Goal: Complete application form

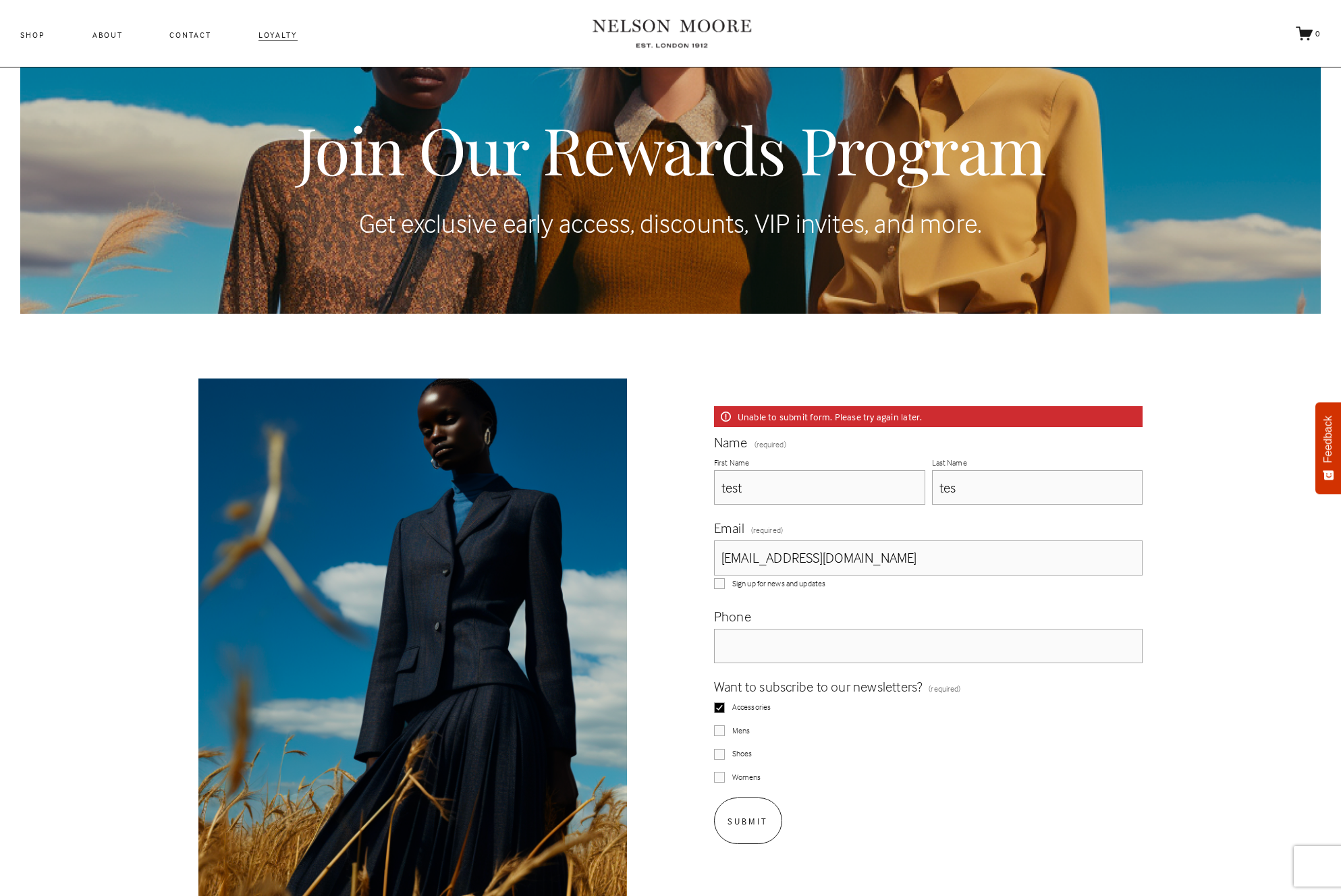
scroll to position [106, 0]
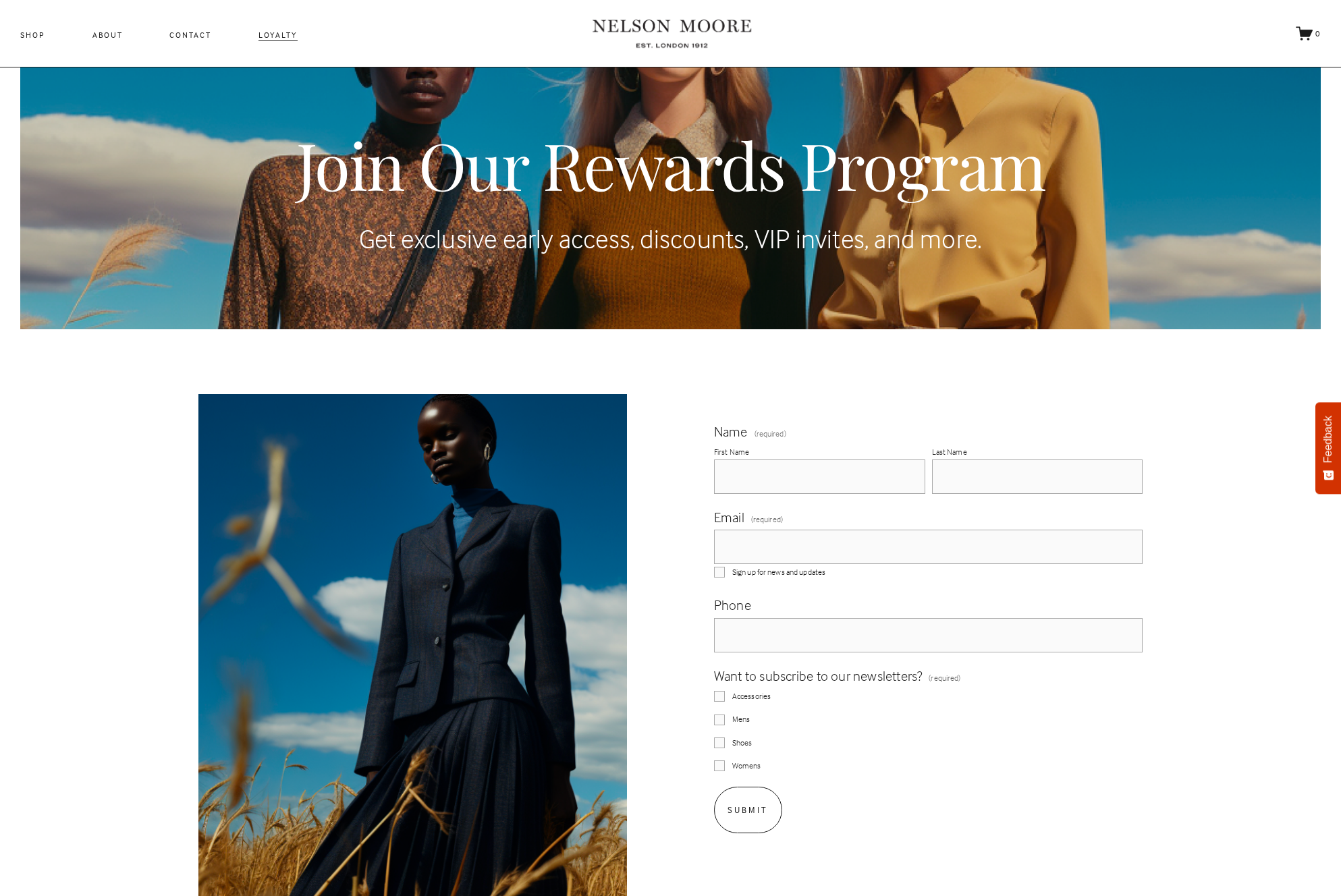
scroll to position [106, 0]
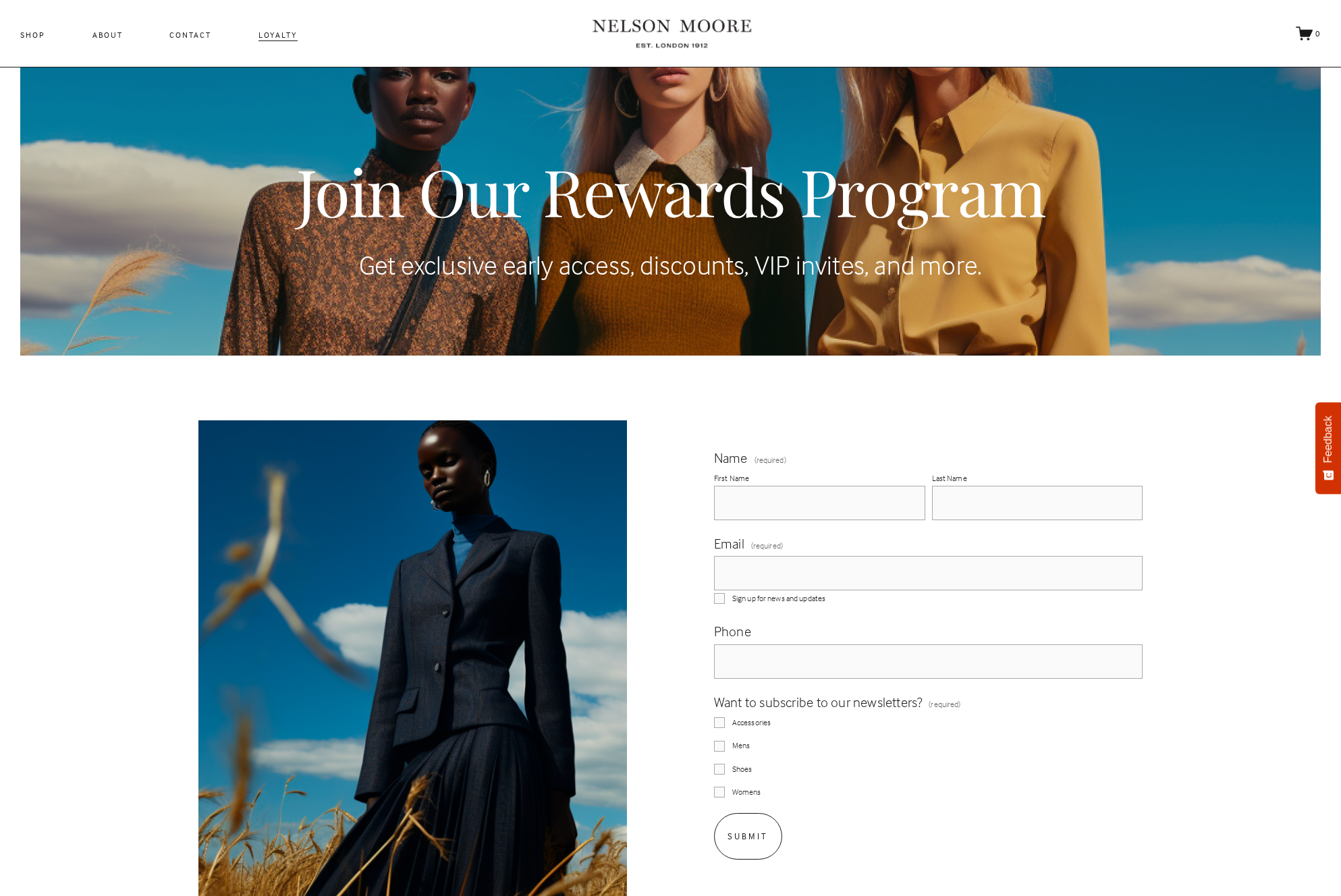
scroll to position [106, 0]
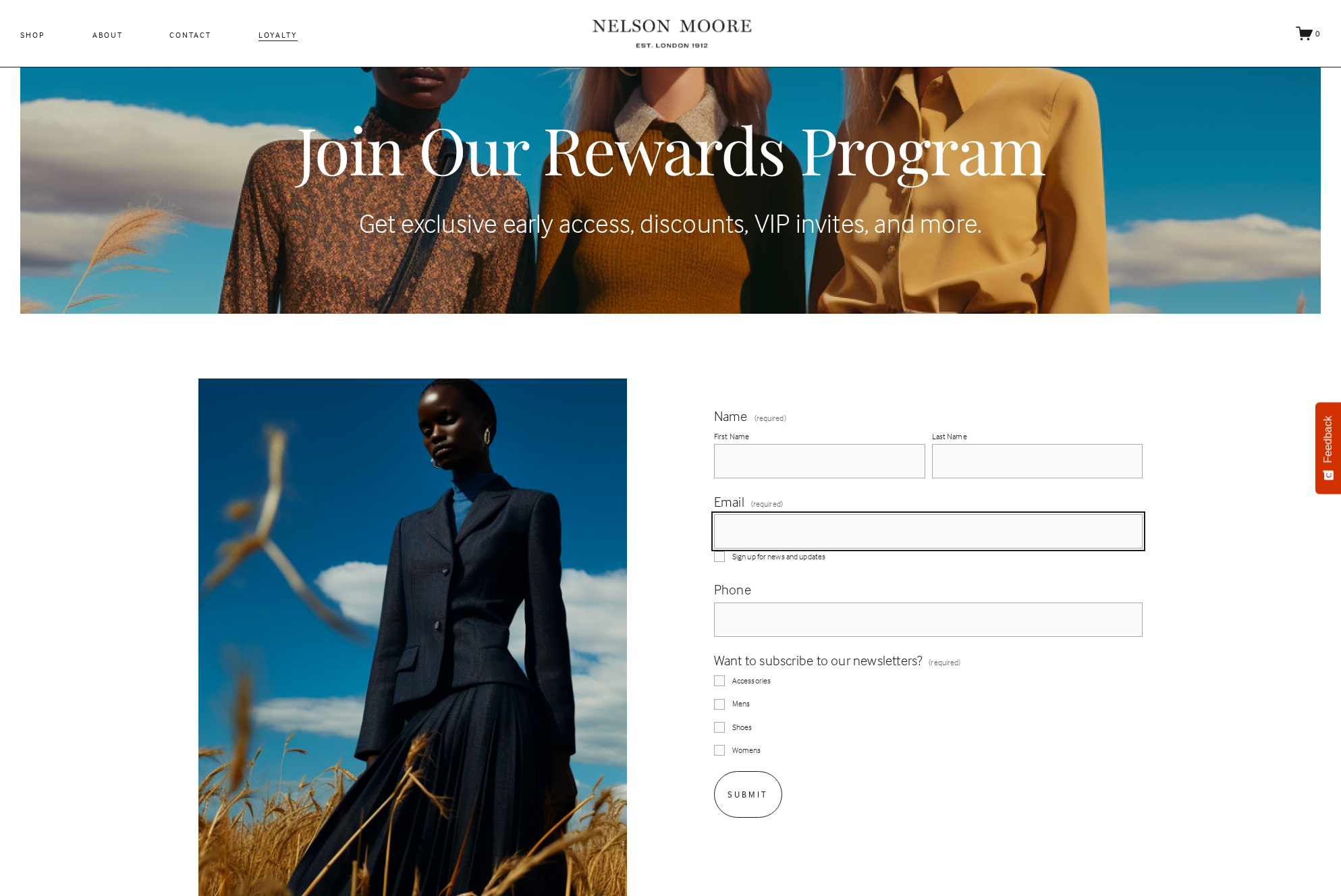
click at [781, 526] on input "Email (required)" at bounding box center [928, 531] width 429 height 35
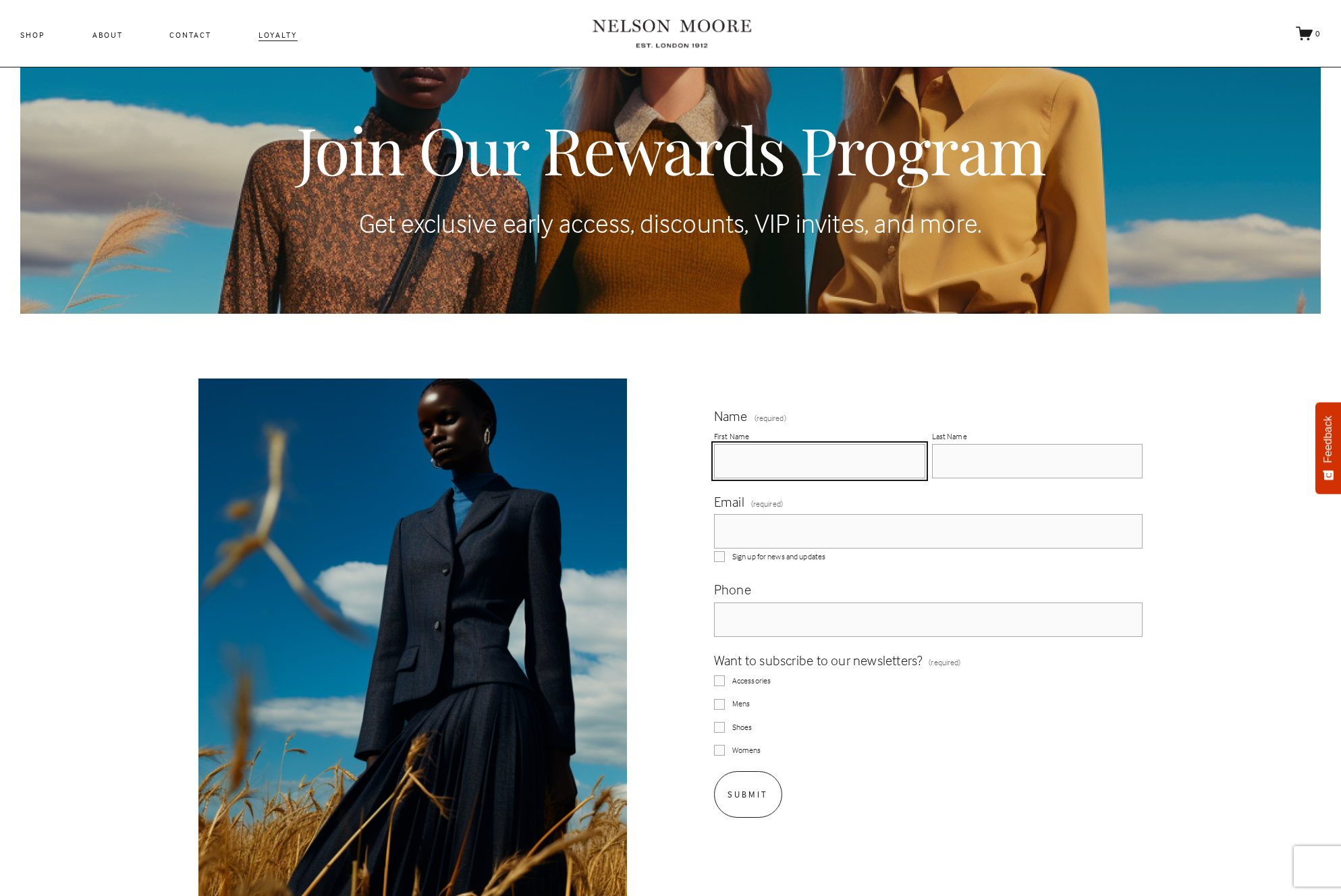
click at [797, 467] on input "First Name" at bounding box center [820, 462] width 211 height 35
type input "[DEMOGRAPHIC_DATA]"
type input "Mohtadi"
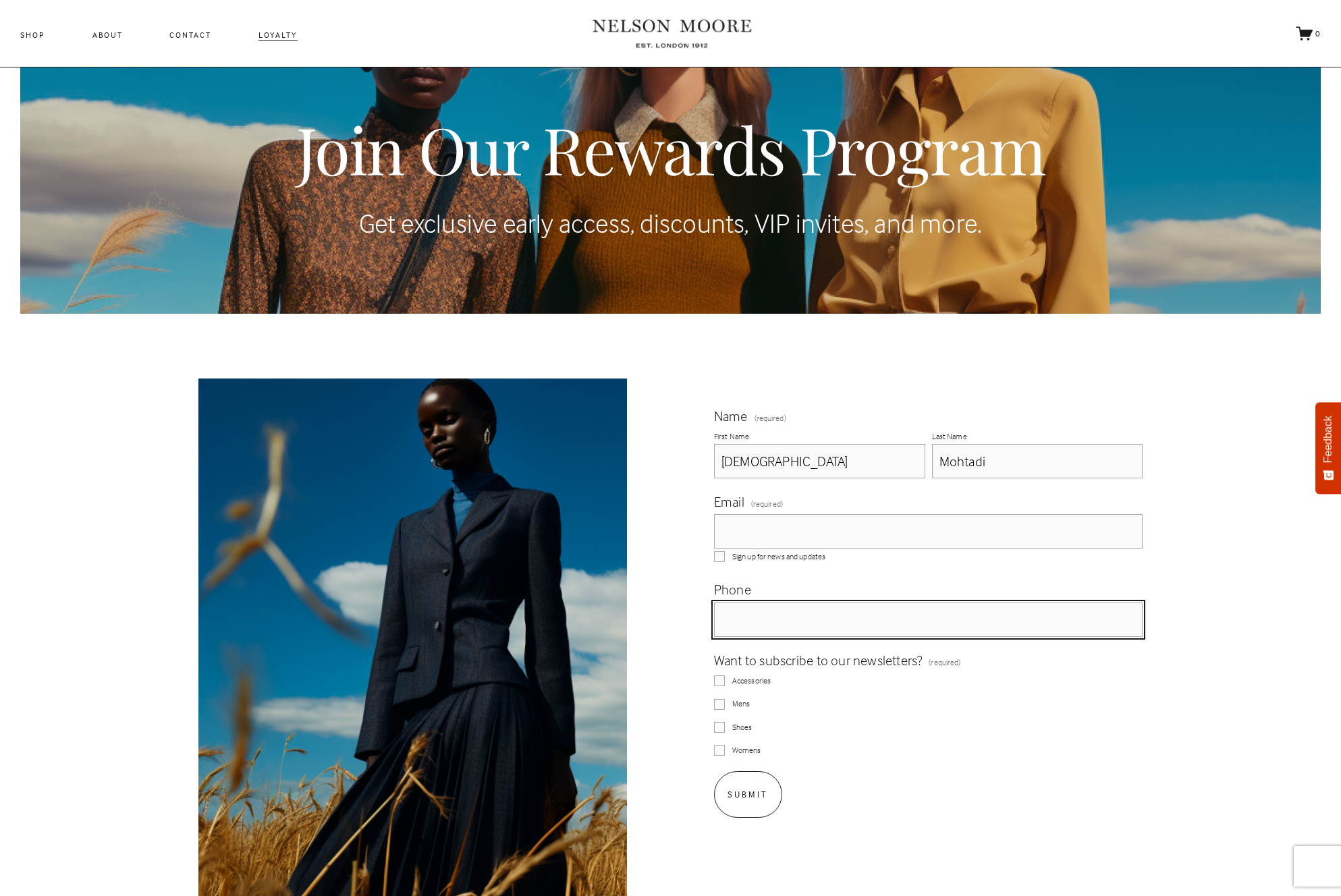
type input "[PHONE_NUMBER]"
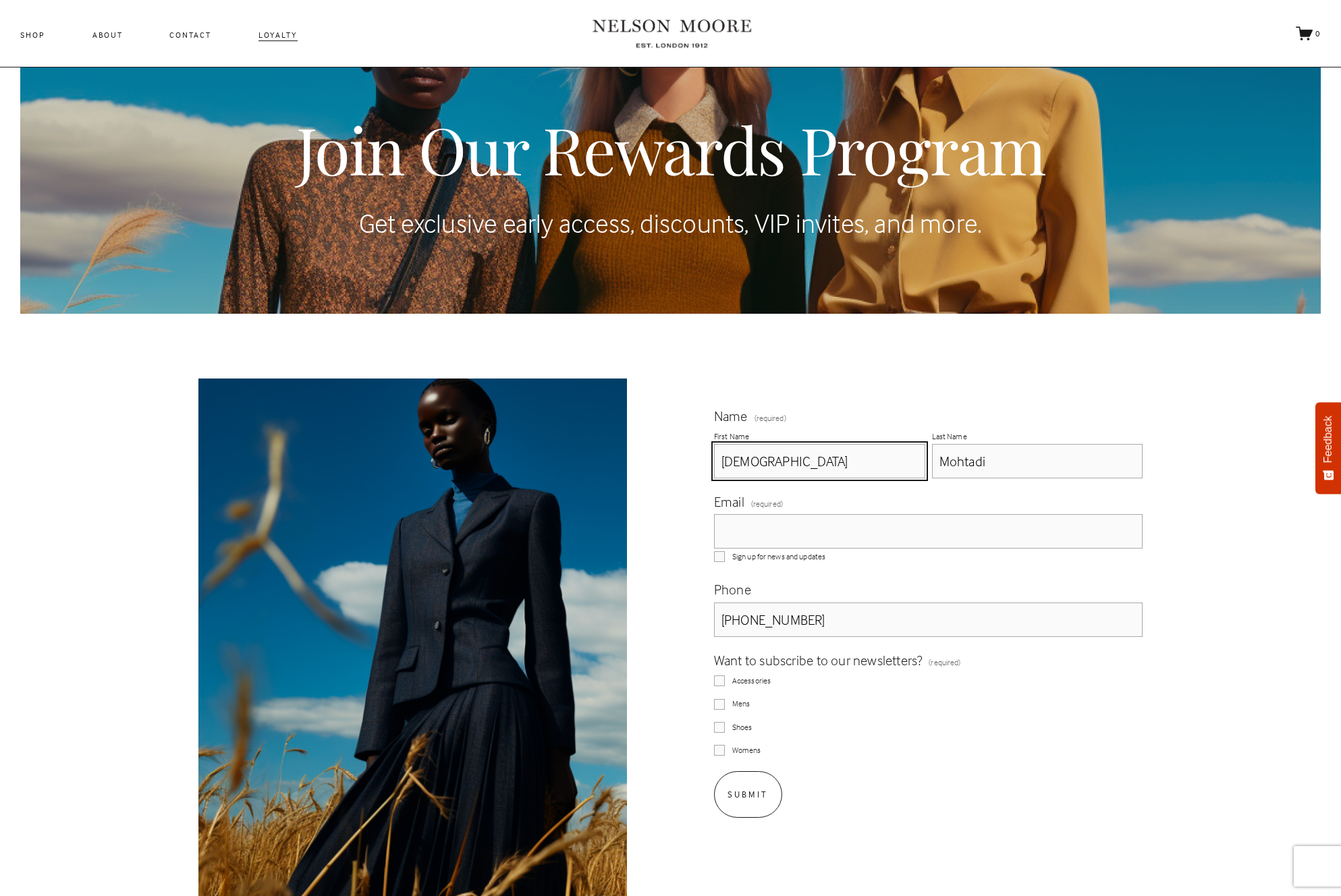
drag, startPoint x: 817, startPoint y: 613, endPoint x: 682, endPoint y: 598, distance: 135.8
click at [685, 599] on div "Name (required) First Name [PERSON_NAME] Last Name [PERSON_NAME] Email (require…" at bounding box center [670, 639] width 1341 height 520
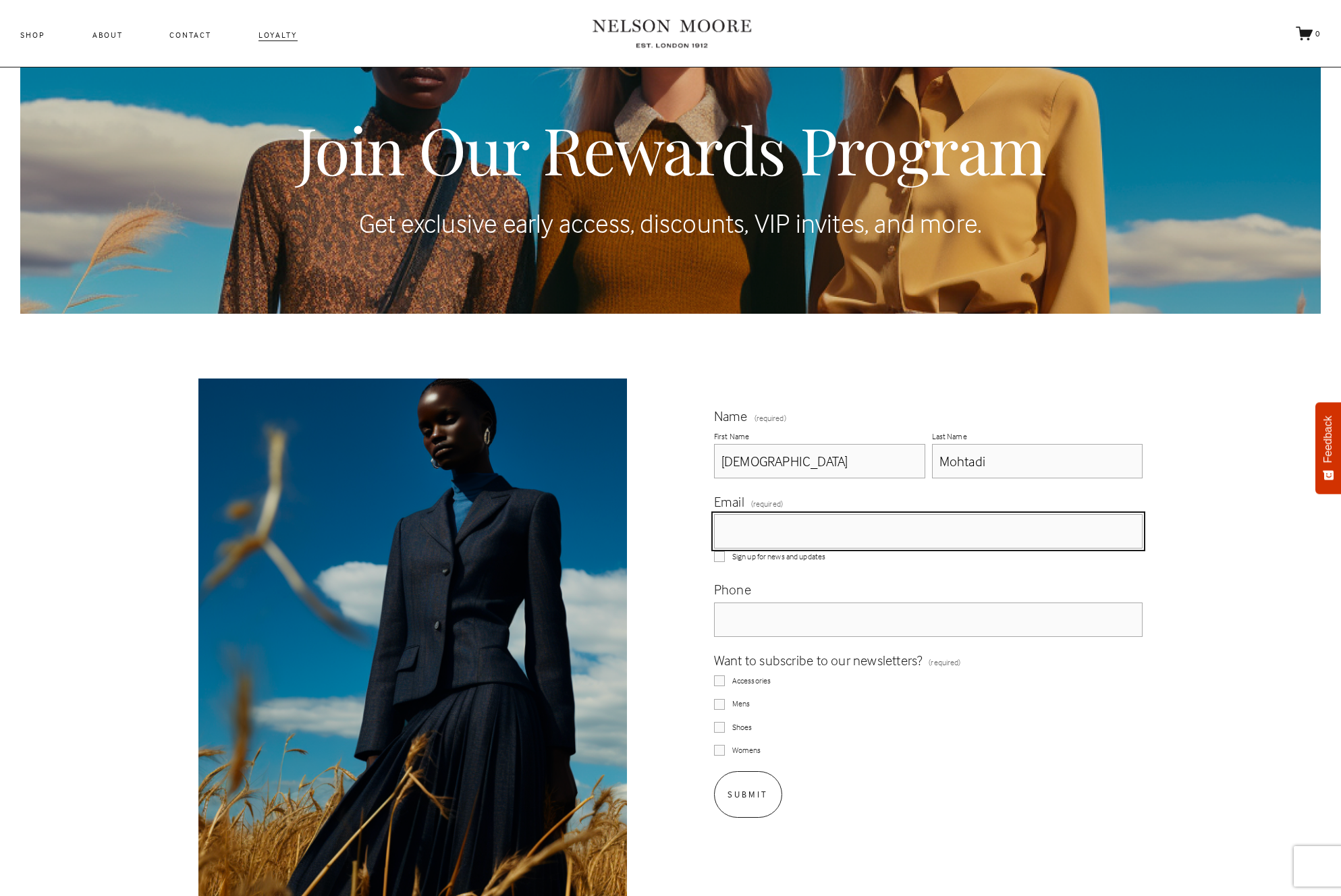
click at [761, 525] on input "Email (required)" at bounding box center [928, 531] width 429 height 35
type input "[EMAIL_ADDRESS][DOMAIN_NAME]"
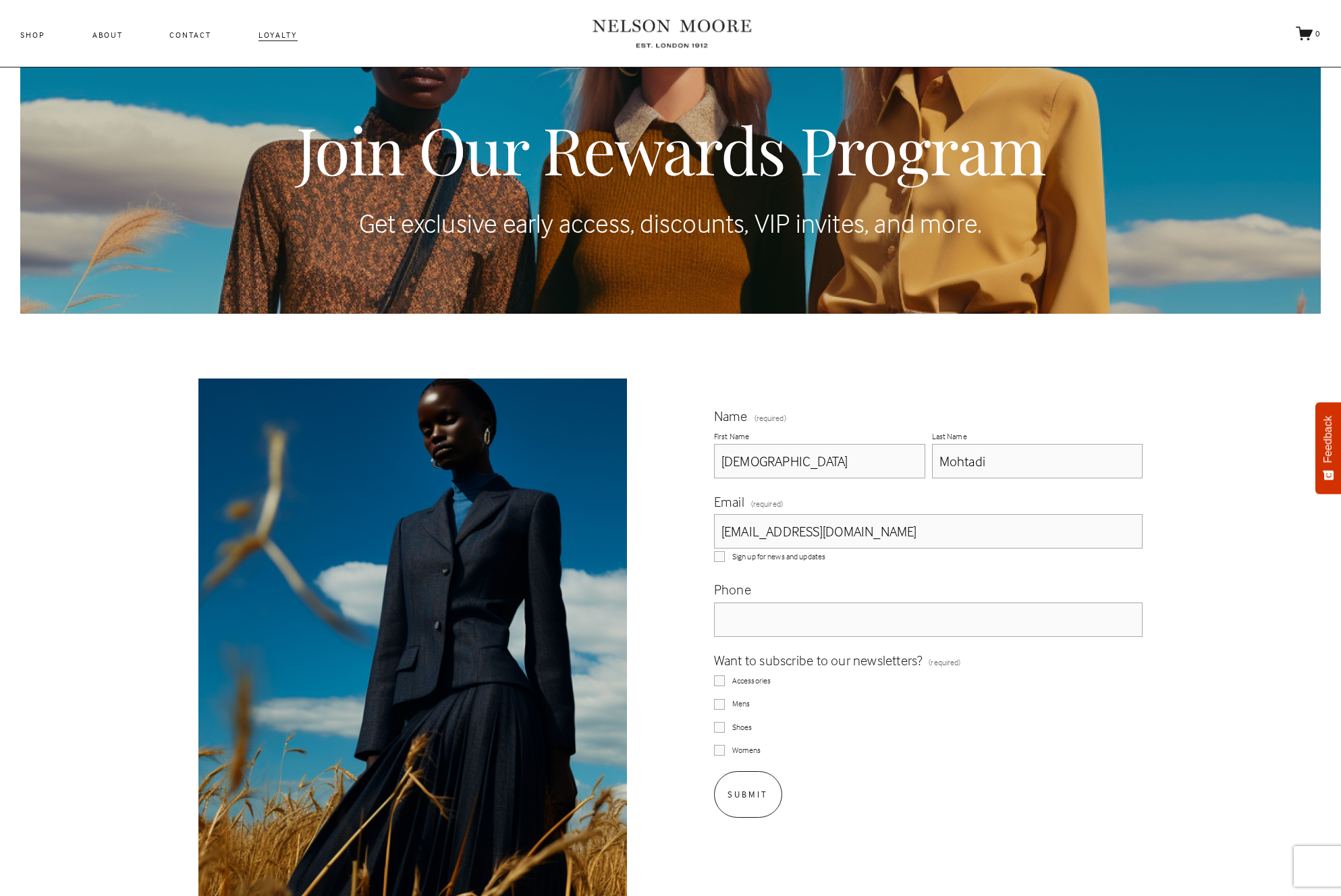
click at [744, 749] on span "Womens" at bounding box center [746, 751] width 29 height 12
click at [725, 749] on input "Womens" at bounding box center [719, 750] width 11 height 11
checkbox input "true"
click at [765, 797] on span "Submit" at bounding box center [748, 794] width 40 height 11
